Goal: Information Seeking & Learning: Learn about a topic

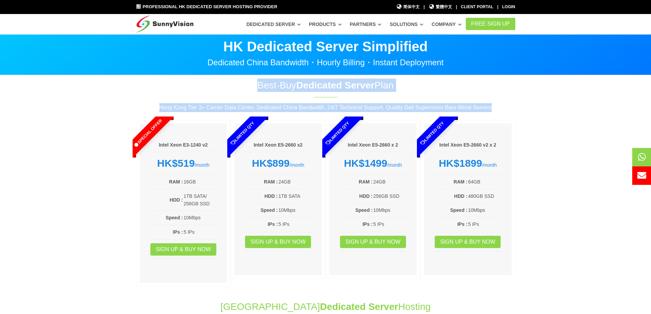
drag, startPoint x: 506, startPoint y: 109, endPoint x: 208, endPoint y: 84, distance: 298.3
click at [208, 84] on div "Best-Buy Dedicated Server Plan Hong Kong Tier 3+ Carrier Data Center, Dedicated…" at bounding box center [326, 184] width 390 height 211
copy div "Best-Buy Dedicated Server Plan [GEOGRAPHIC_DATA] Tier 3+ Carrier Data Center, D…"
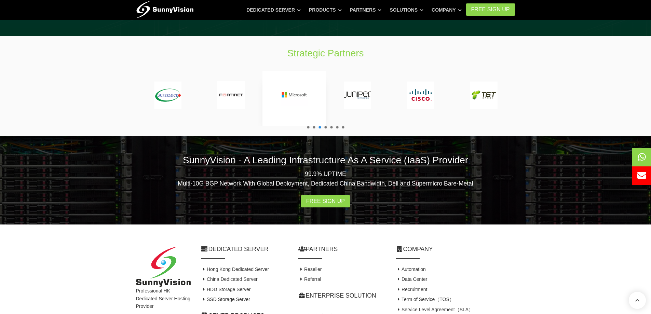
scroll to position [1263, 0]
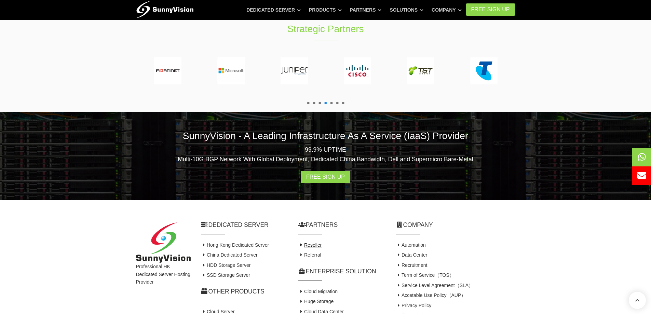
click at [311, 242] on link "Reseller" at bounding box center [310, 244] width 24 height 5
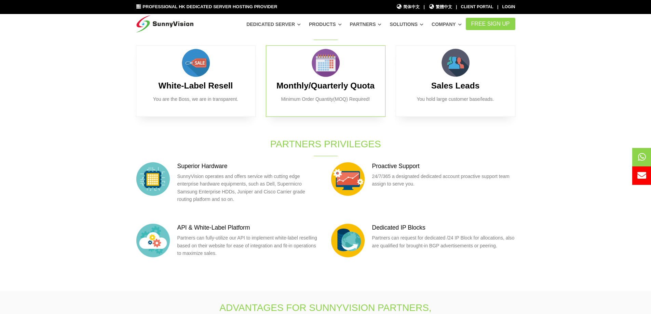
scroll to position [103, 0]
